Goal: Find contact information: Find contact information

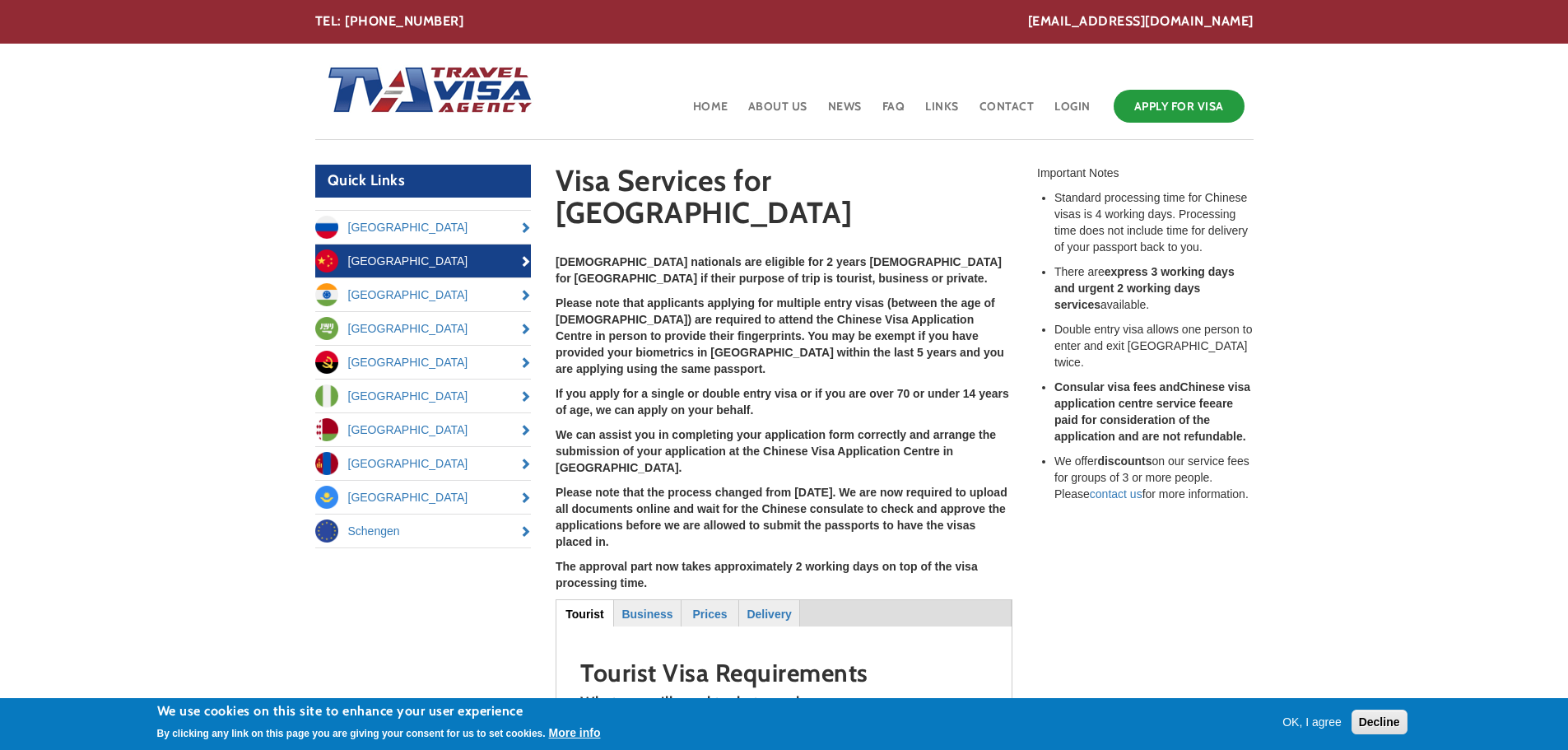
click at [1323, 721] on button "OK, I agree" at bounding box center [1311, 723] width 72 height 17
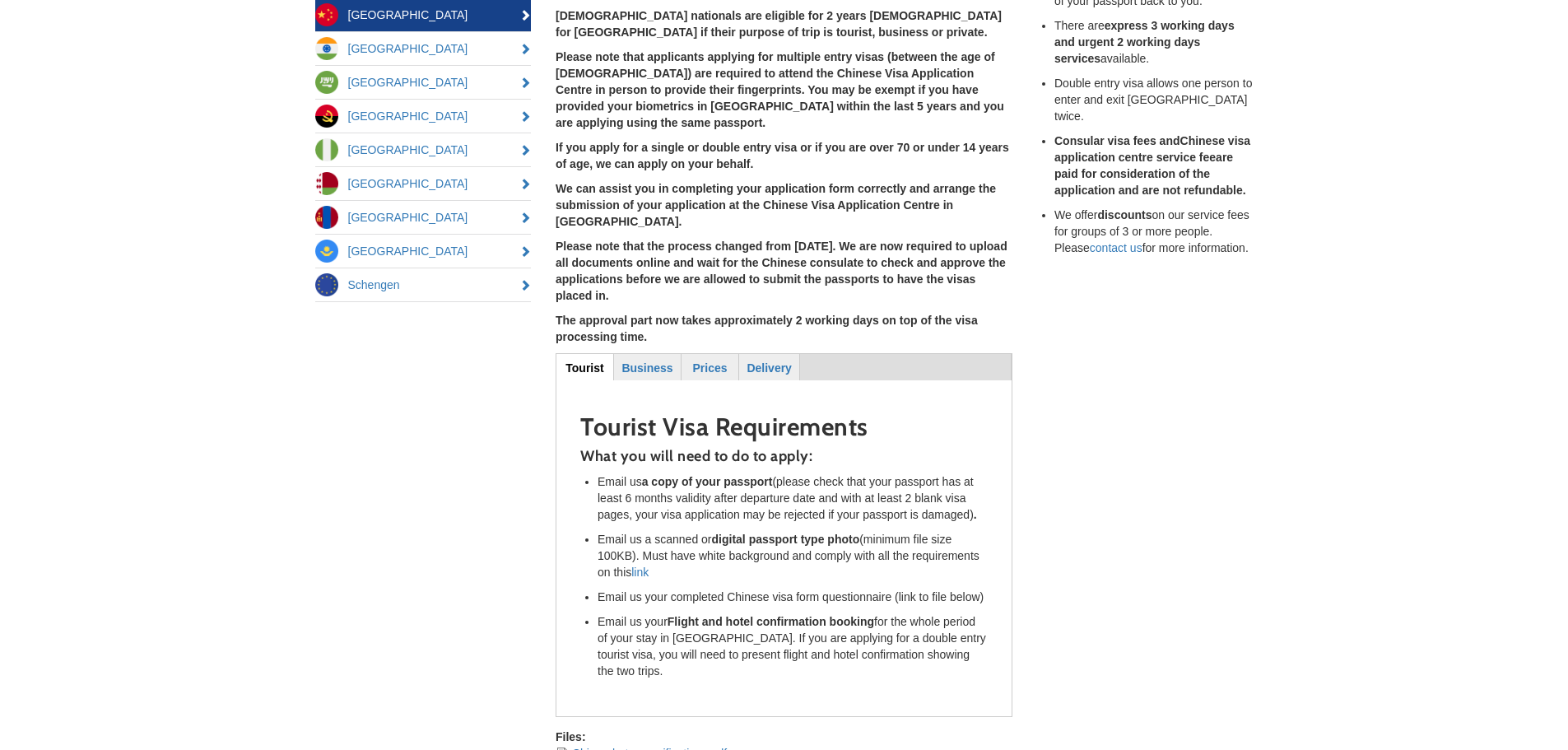
scroll to position [247, 0]
click at [656, 361] on strong "Business" at bounding box center [646, 368] width 51 height 13
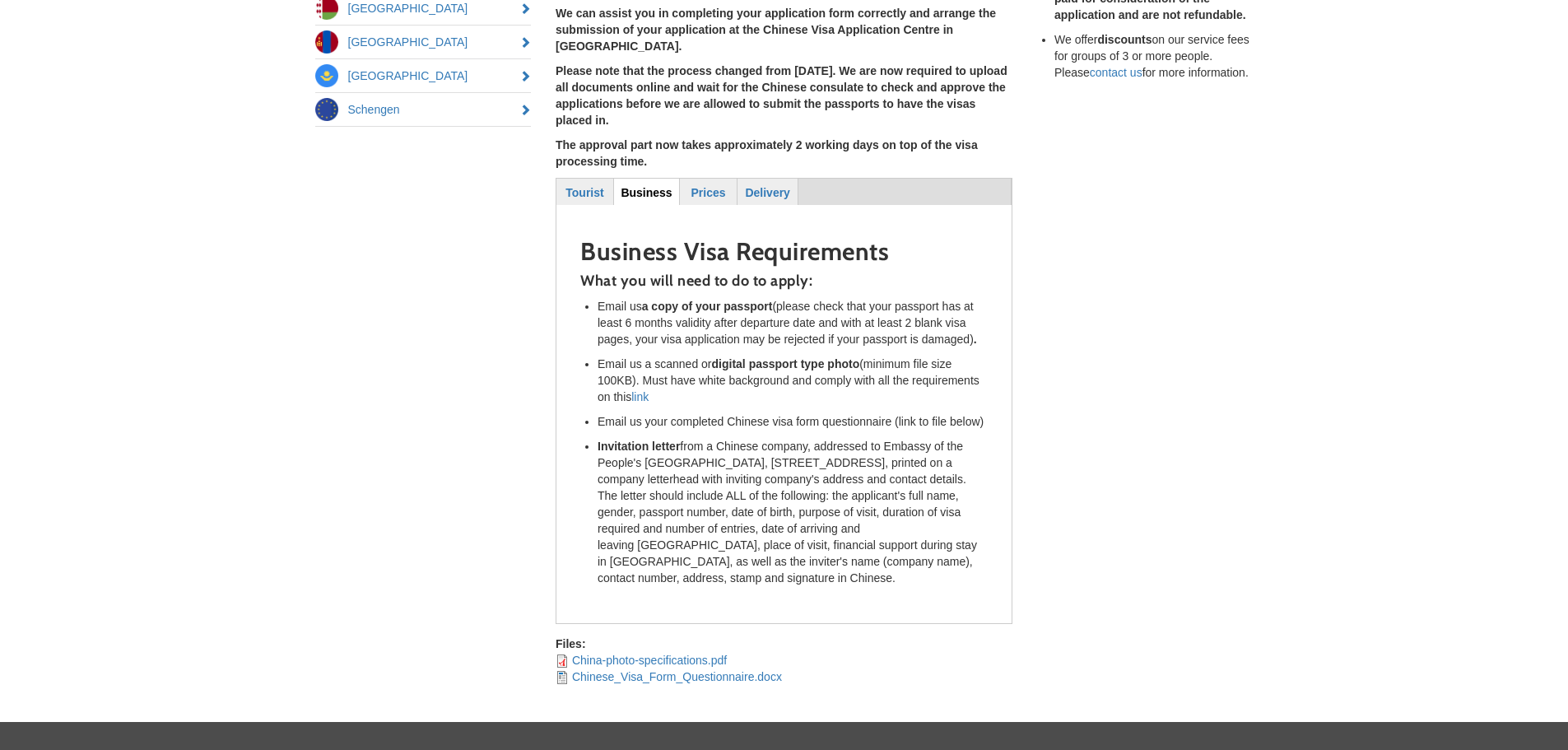
scroll to position [487, 0]
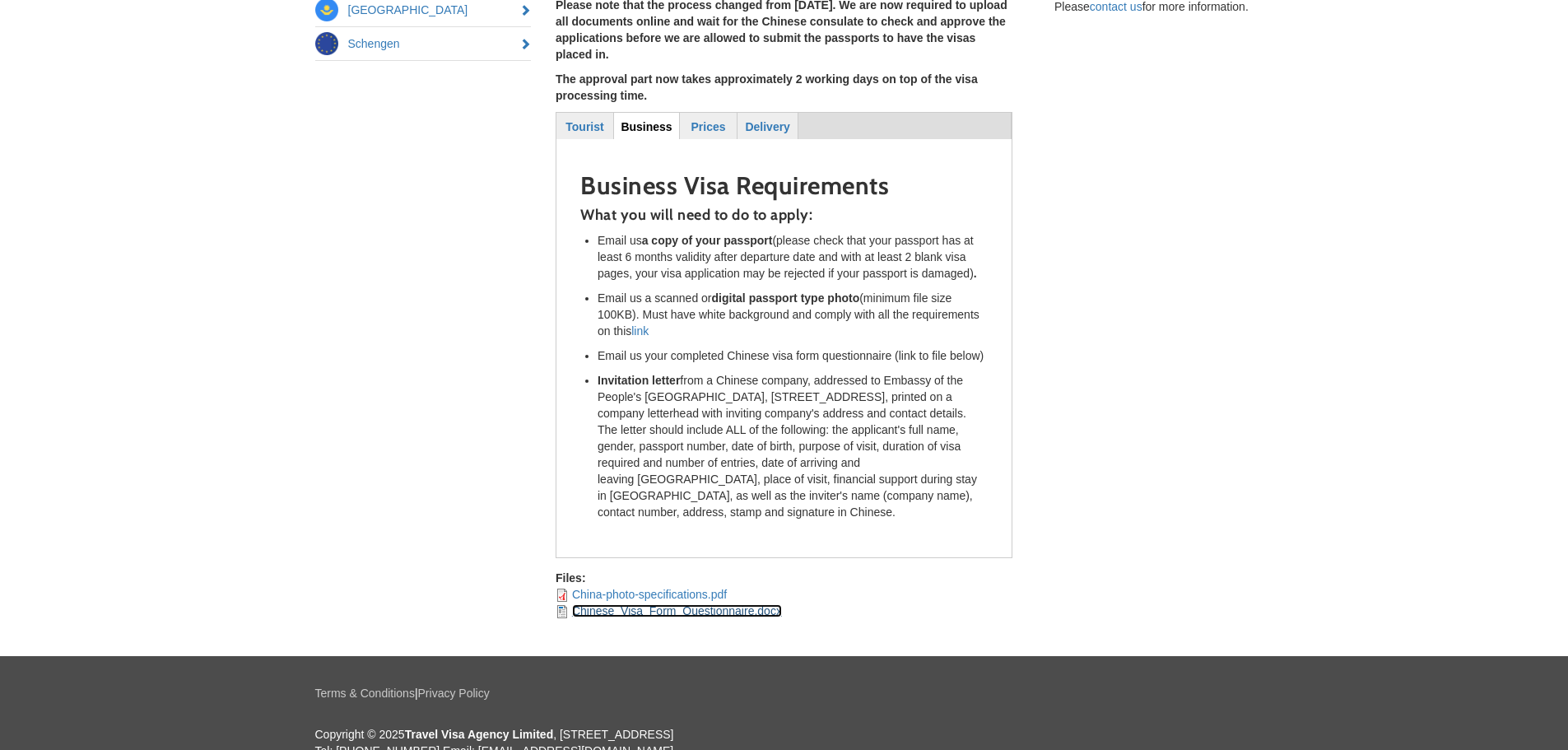
click at [674, 604] on link "Chinese_Visa_Form_Questionnaire.docx" at bounding box center [676, 611] width 210 height 13
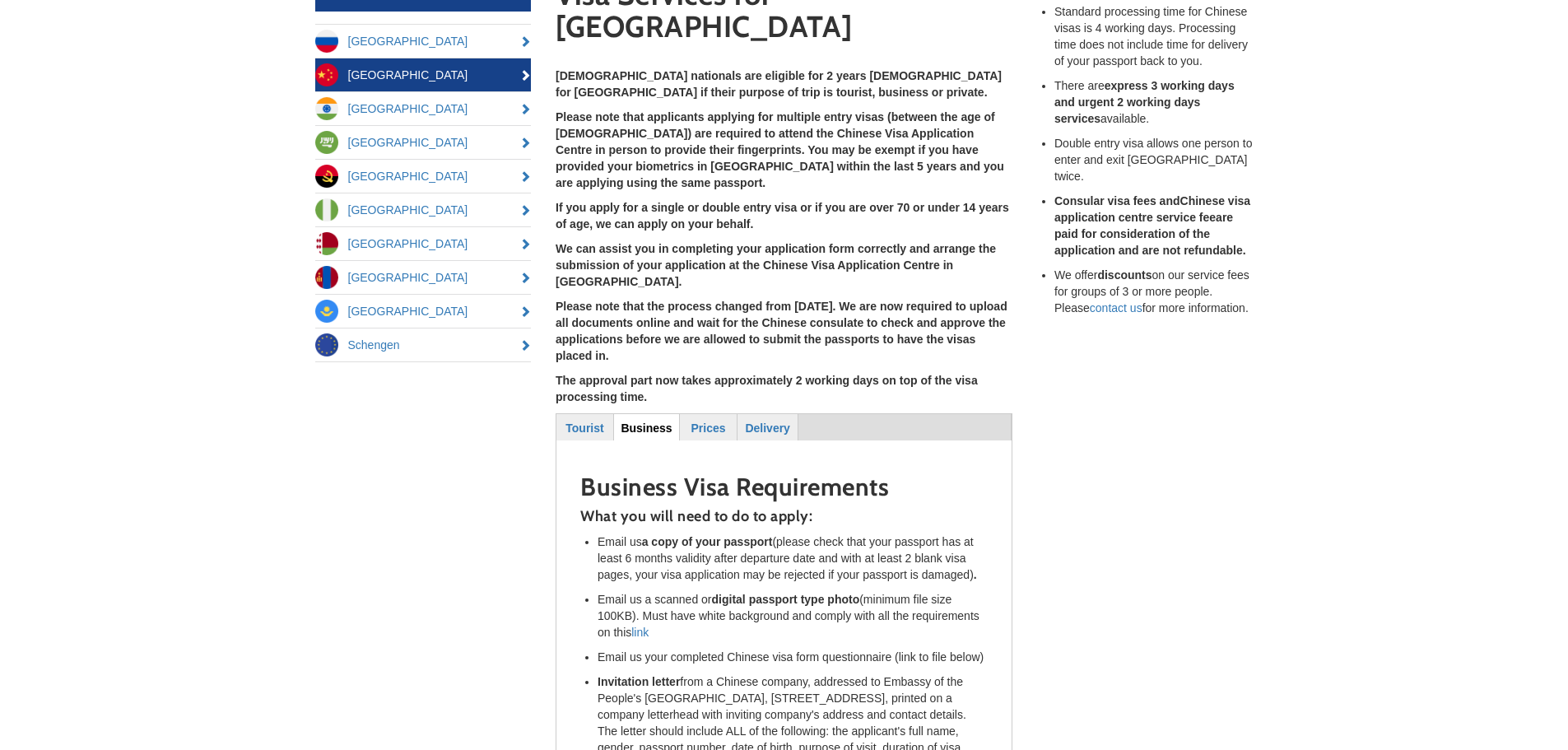
scroll to position [76, 0]
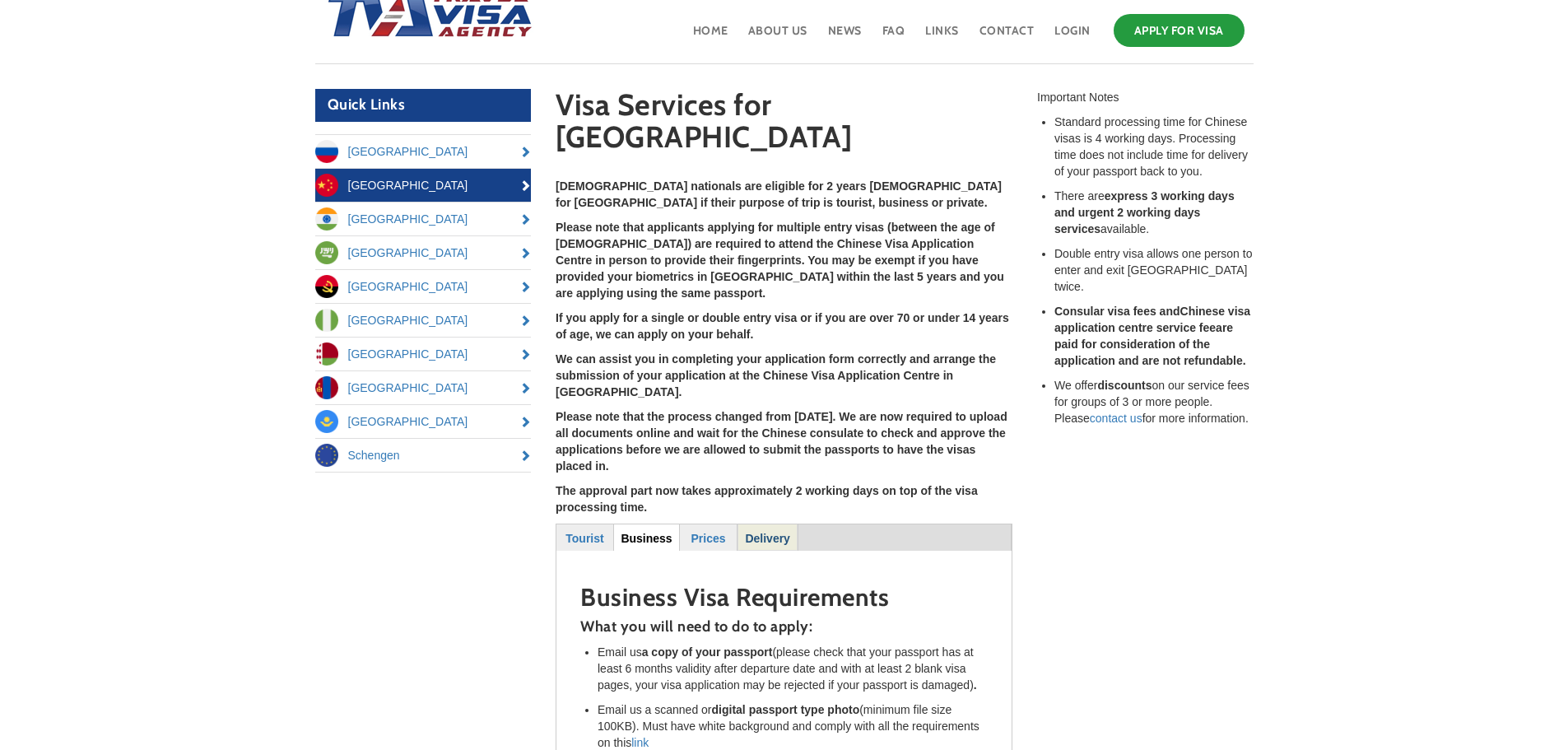
click at [780, 532] on strong "Delivery" at bounding box center [766, 539] width 44 height 13
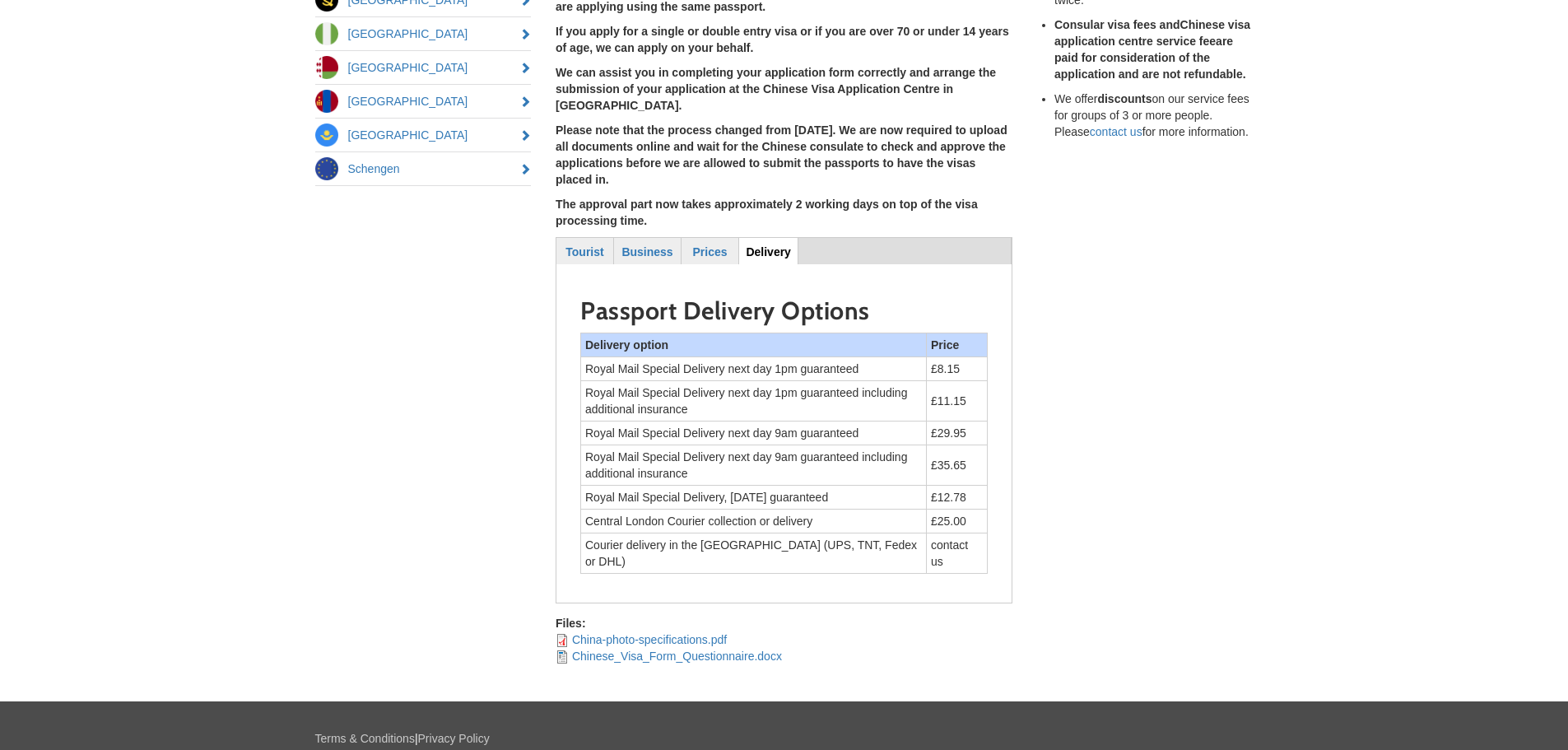
scroll to position [323, 0]
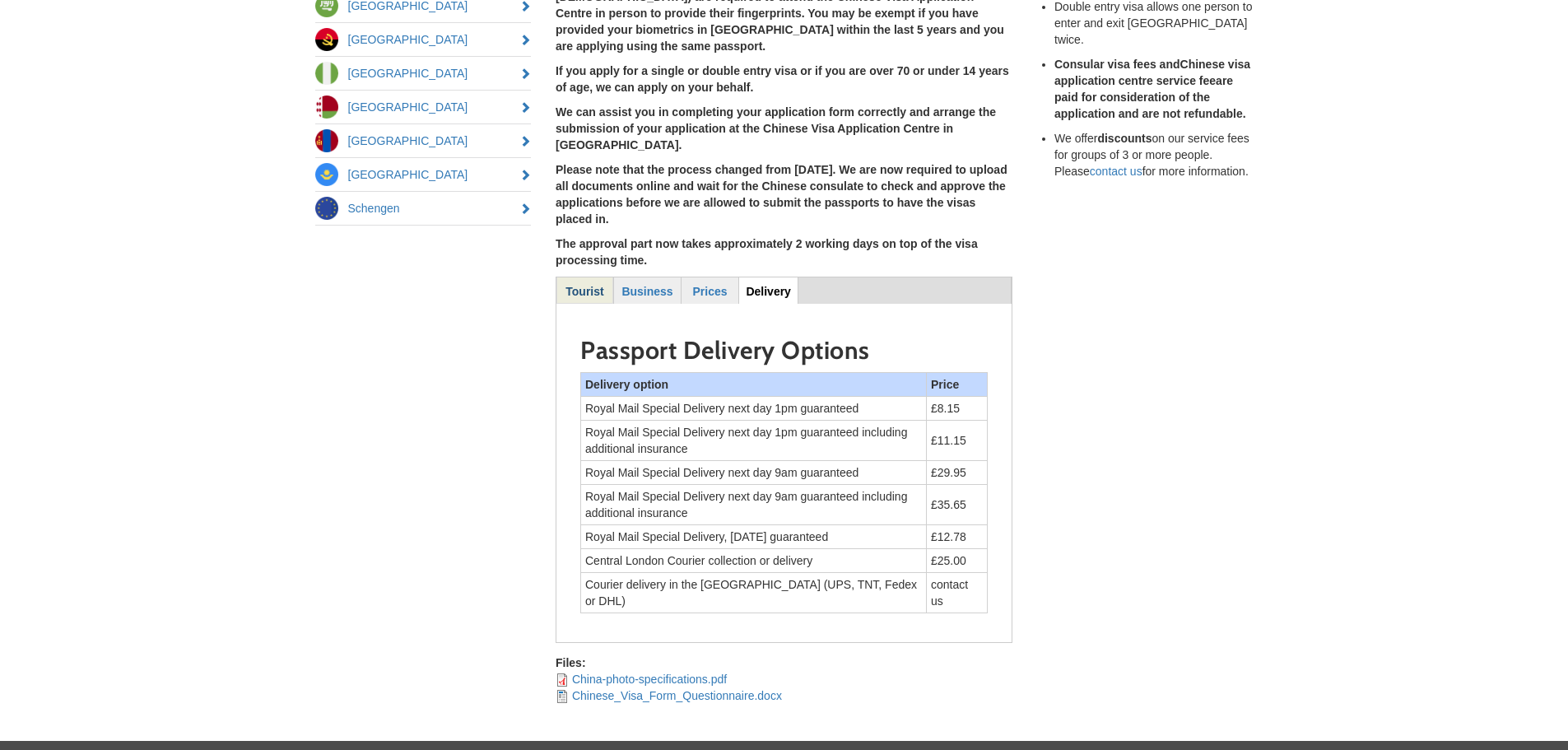
click at [593, 285] on strong "Tourist" at bounding box center [584, 292] width 38 height 13
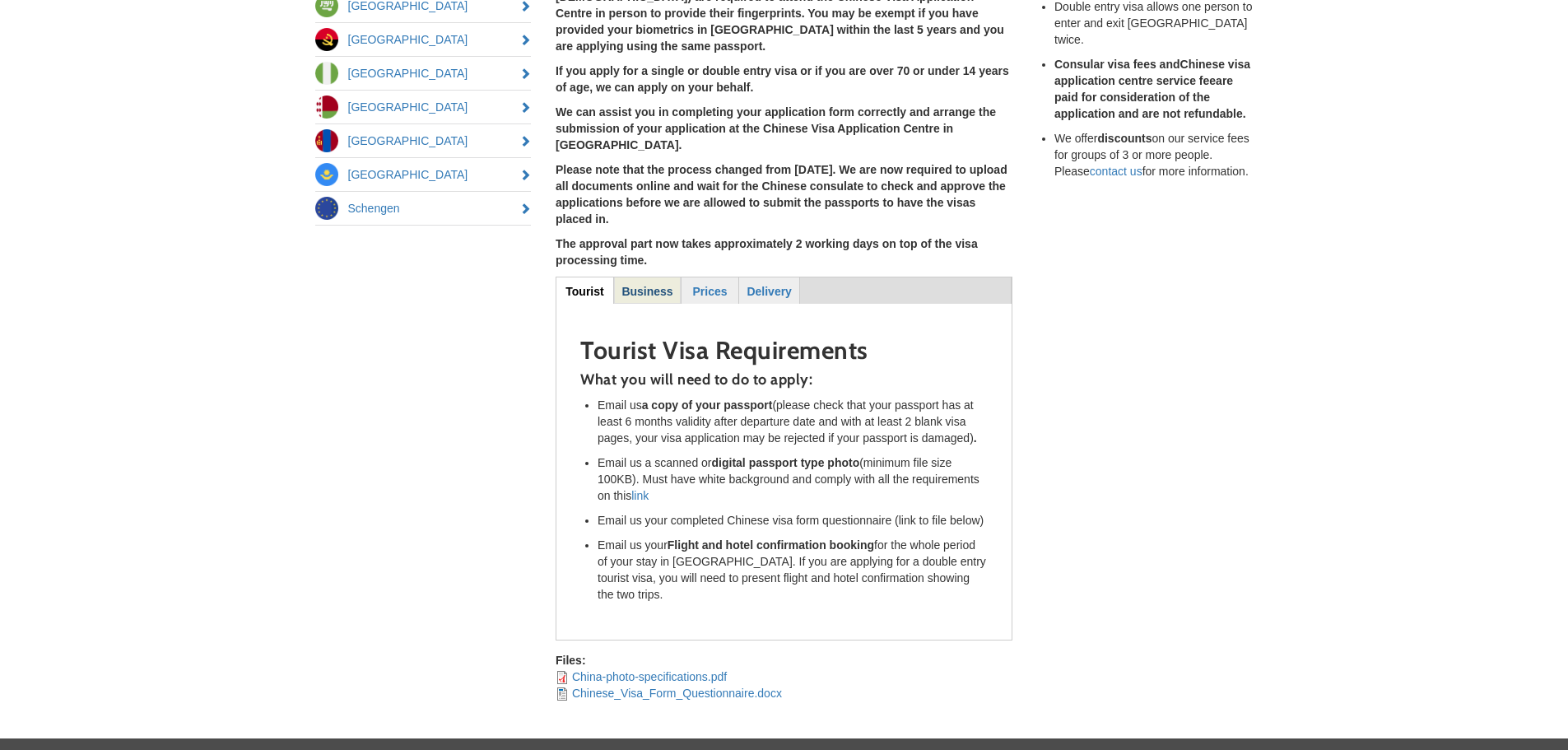
click at [666, 285] on strong "Business" at bounding box center [646, 292] width 51 height 13
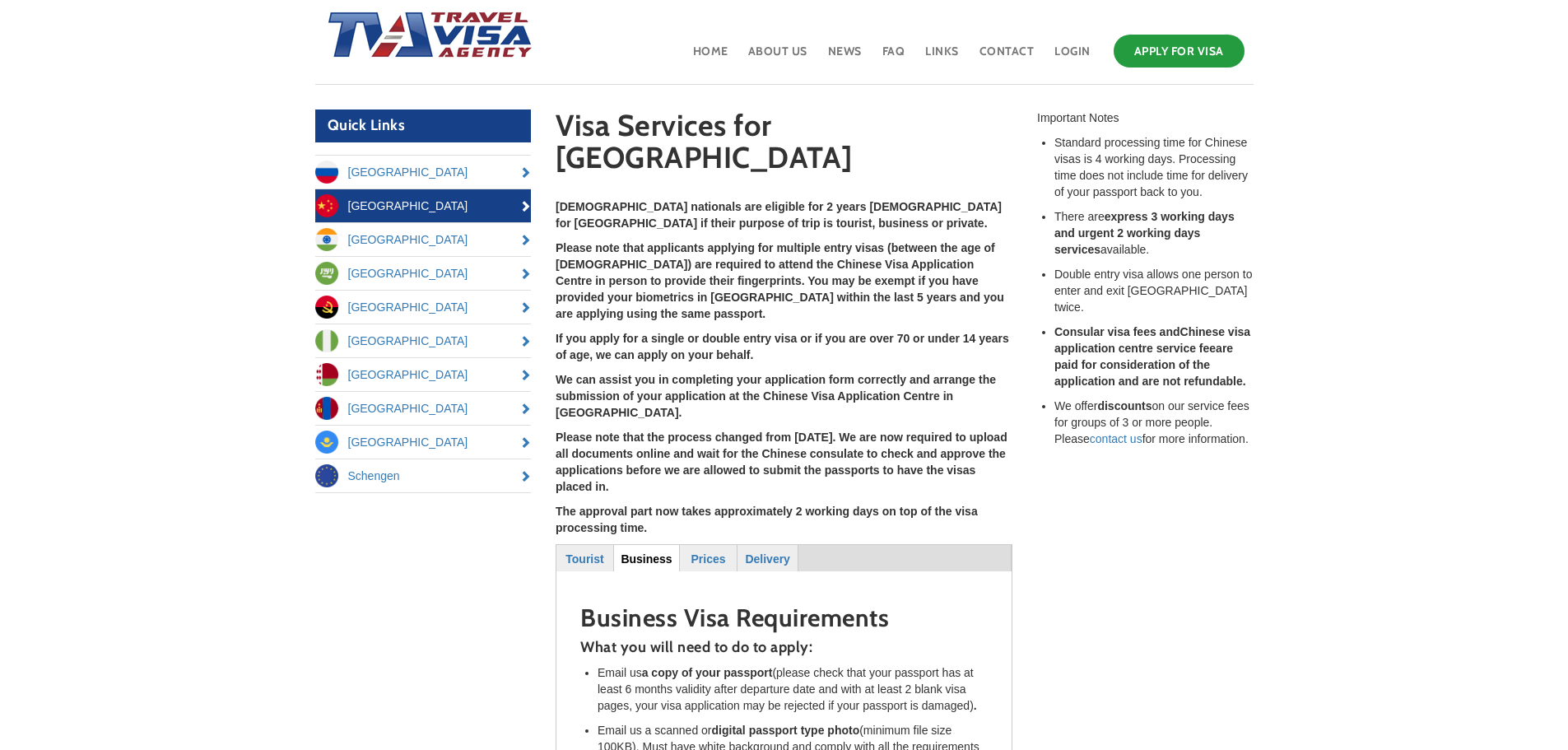
scroll to position [0, 0]
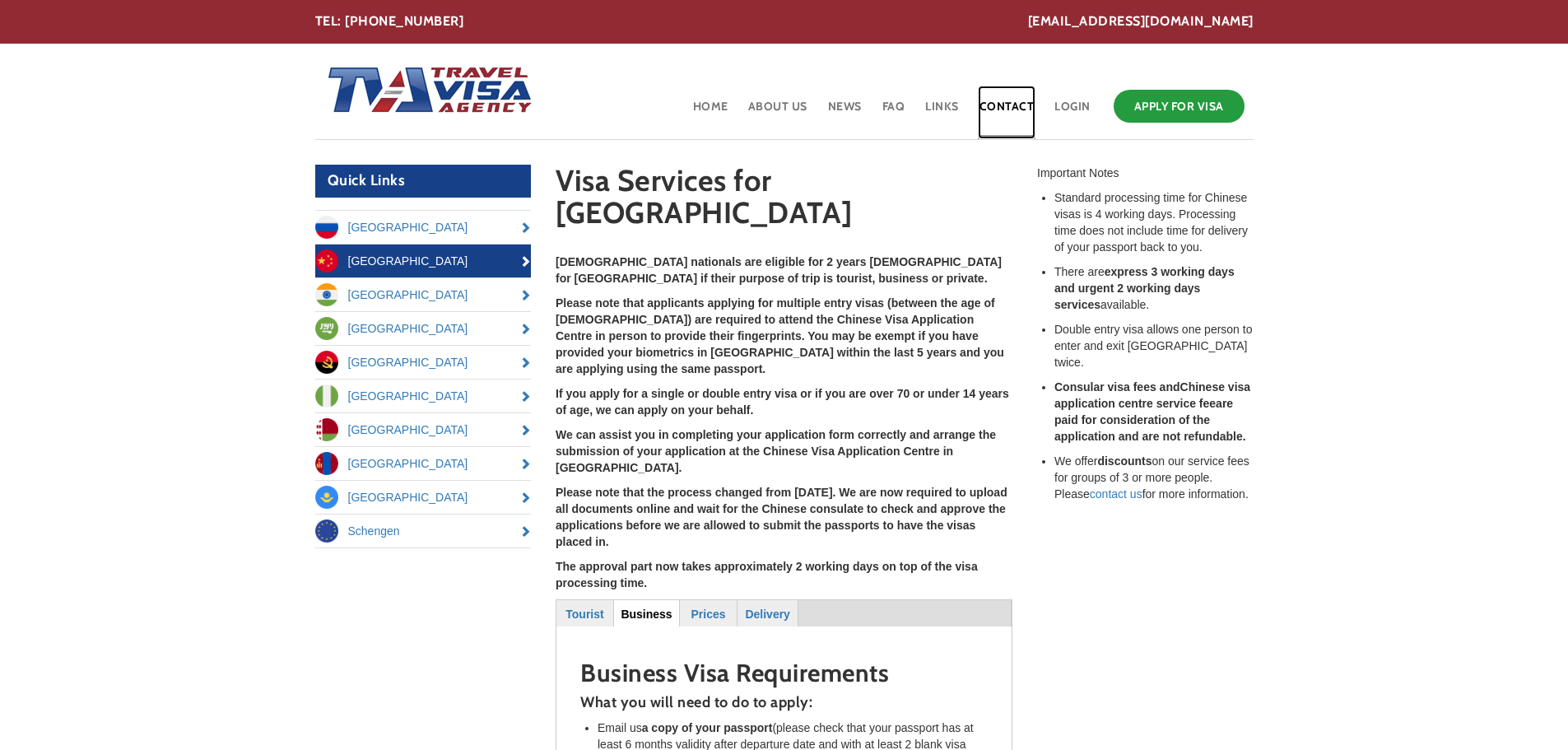
click at [1023, 102] on link "Contact" at bounding box center [1007, 112] width 58 height 53
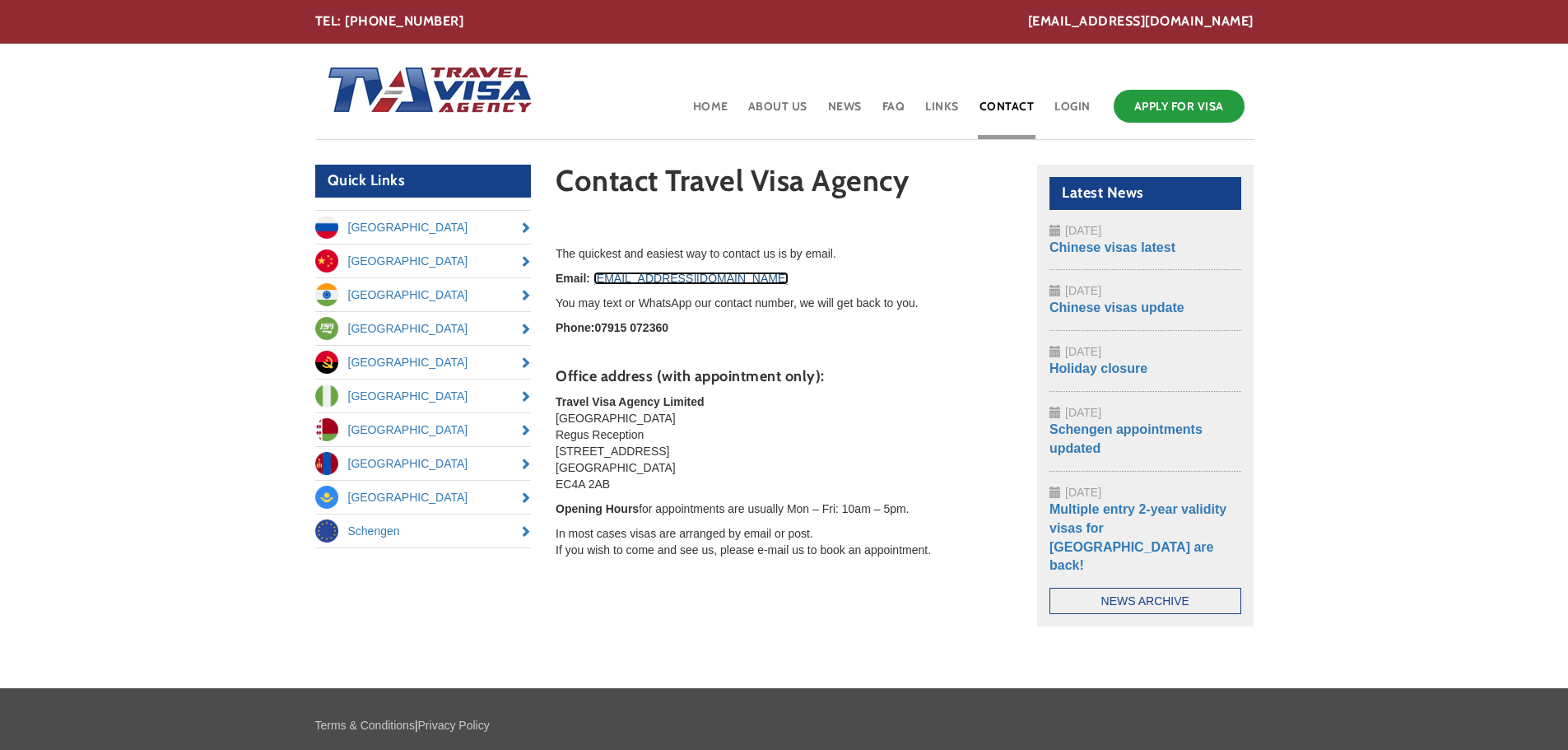
click at [664, 280] on link "[EMAIL_ADDRESS][DOMAIN_NAME]" at bounding box center [691, 279] width 195 height 13
click at [980, 360] on p at bounding box center [784, 353] width 457 height 17
drag, startPoint x: 769, startPoint y: 280, endPoint x: 603, endPoint y: 282, distance: 166.0
click at [593, 283] on p "Email: [EMAIL_ADDRESS][DOMAIN_NAME]" at bounding box center [784, 279] width 457 height 17
click at [790, 260] on p "The quickest and easiest way to contact us is by email." at bounding box center [784, 254] width 457 height 17
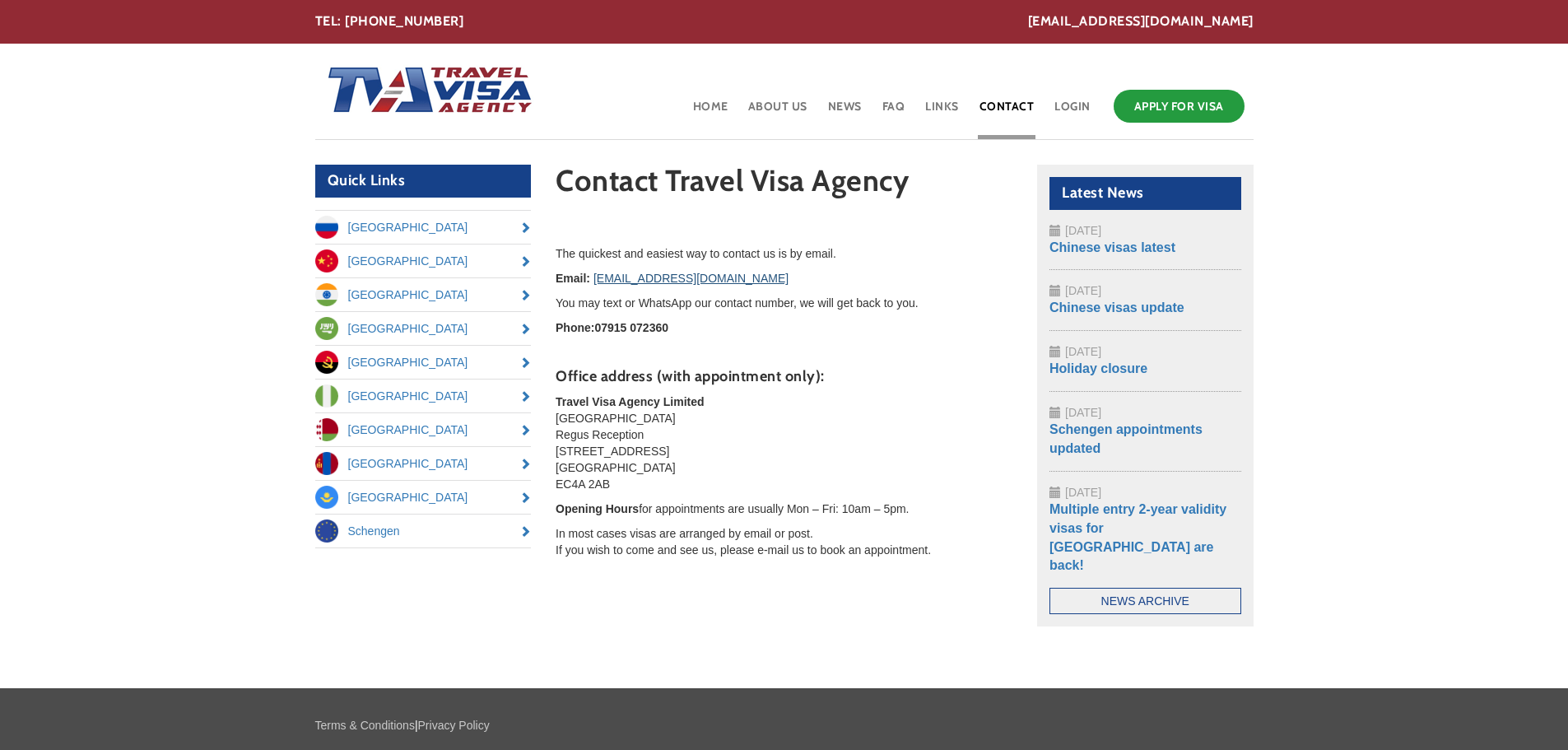
drag, startPoint x: 769, startPoint y: 277, endPoint x: 596, endPoint y: 284, distance: 173.1
click at [596, 284] on p "Email: [EMAIL_ADDRESS][DOMAIN_NAME]" at bounding box center [784, 279] width 457 height 17
copy link "[EMAIL_ADDRESS][DOMAIN_NAME]"
